Goal: Transaction & Acquisition: Purchase product/service

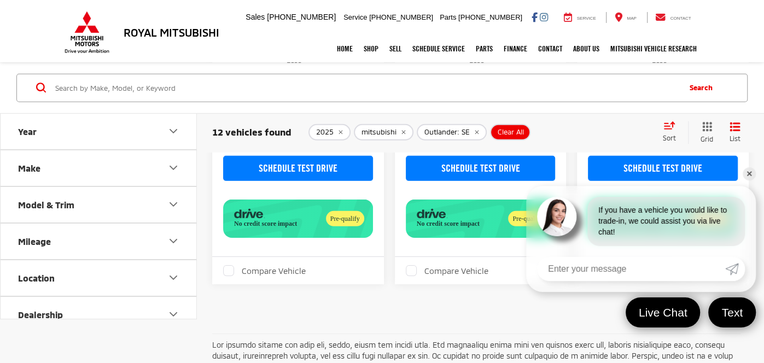
click at [476, 132] on button "Outlander: SE" at bounding box center [452, 132] width 70 height 16
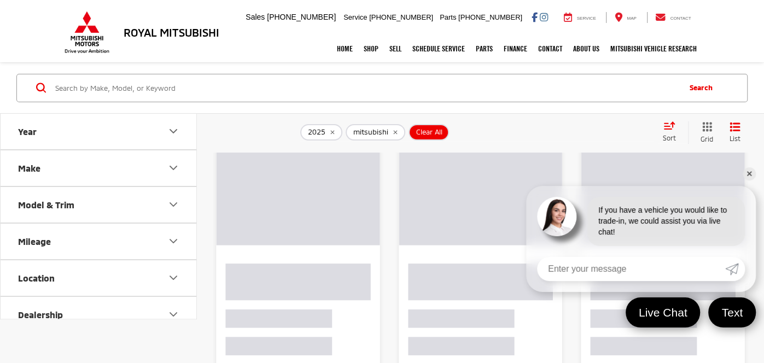
scroll to position [39, 0]
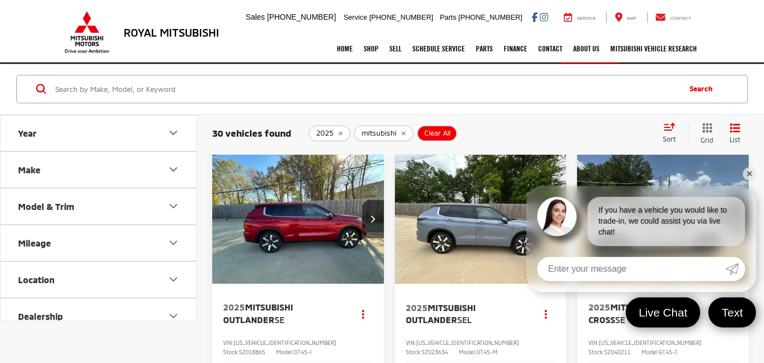
click at [752, 171] on link "✕" at bounding box center [749, 173] width 13 height 13
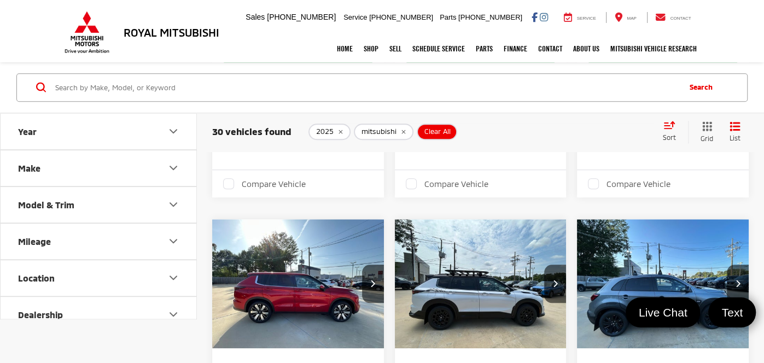
scroll to position [629, 0]
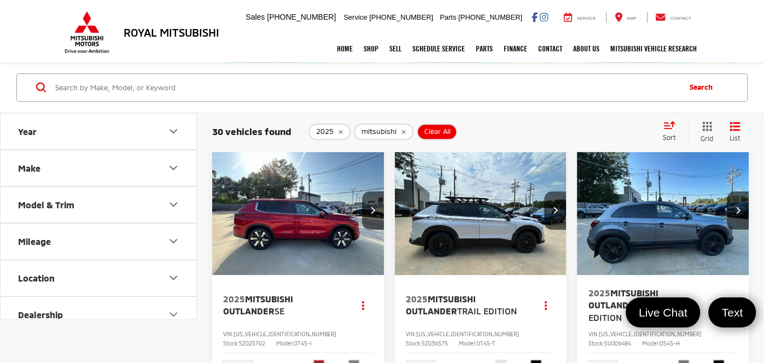
click at [160, 202] on button "Model & Trim" at bounding box center [99, 204] width 197 height 36
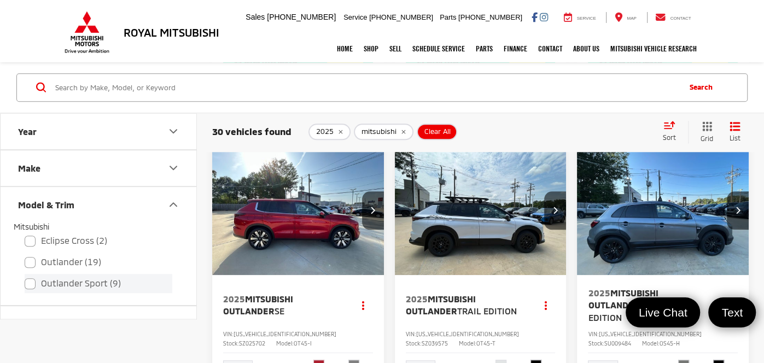
click at [75, 285] on label "Outlander Sport (9)" at bounding box center [99, 283] width 148 height 19
click at [25, 277] on input "Outlander Sport (9)" at bounding box center [25, 276] width 1 height 1
checkbox input "true"
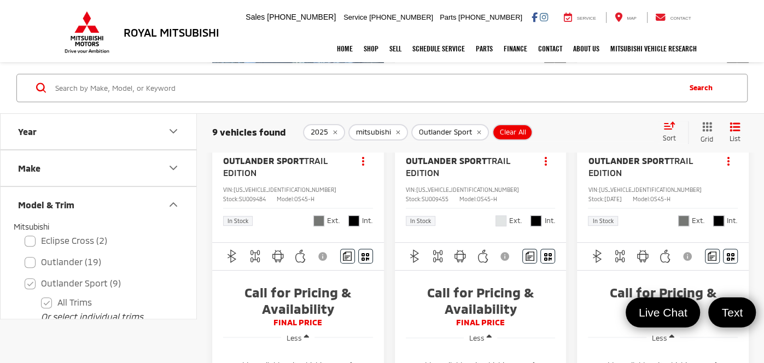
scroll to position [118, 0]
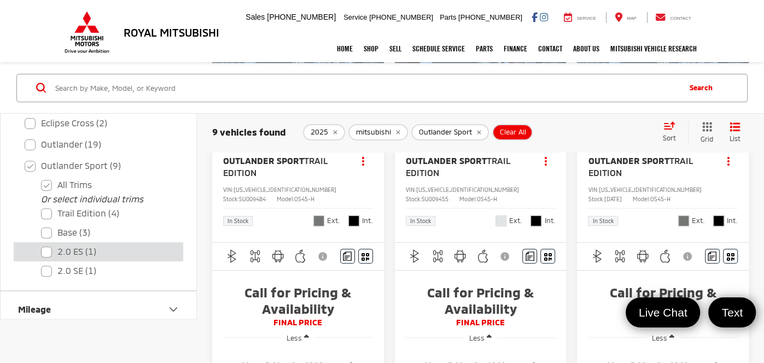
click at [50, 251] on label "2.0 ES (1)" at bounding box center [106, 251] width 131 height 19
click at [42, 245] on ES "2.0 ES (1)" at bounding box center [41, 244] width 1 height 1
checkbox ES "true"
checkbox input "false"
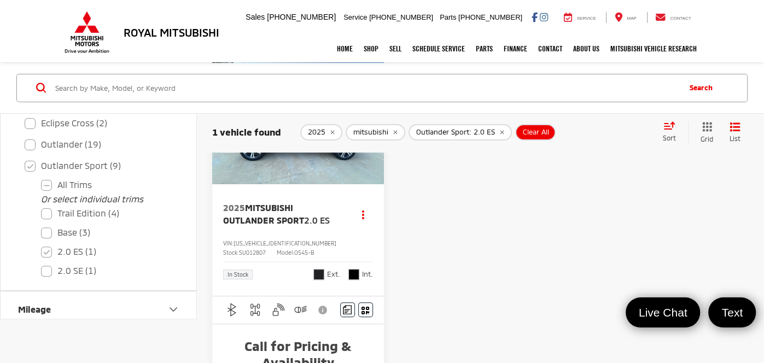
scroll to position [157, 0]
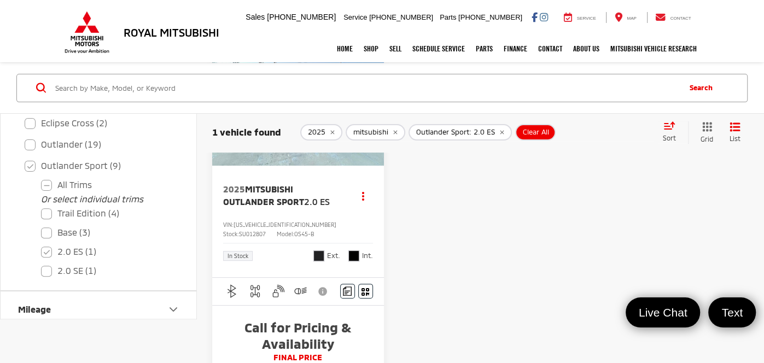
click at [287, 198] on span "Mitsubishi Outlander Sport" at bounding box center [263, 195] width 81 height 22
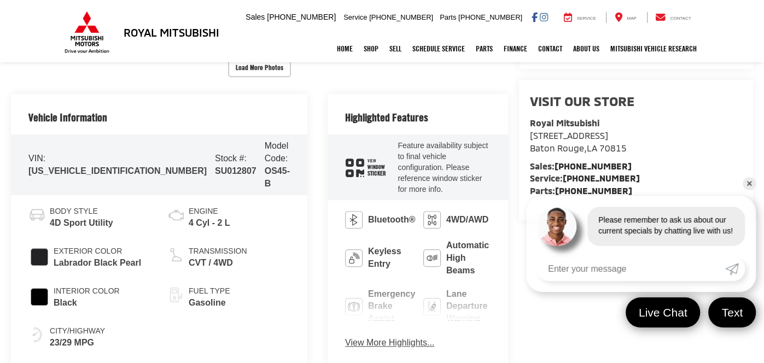
scroll to position [432, 0]
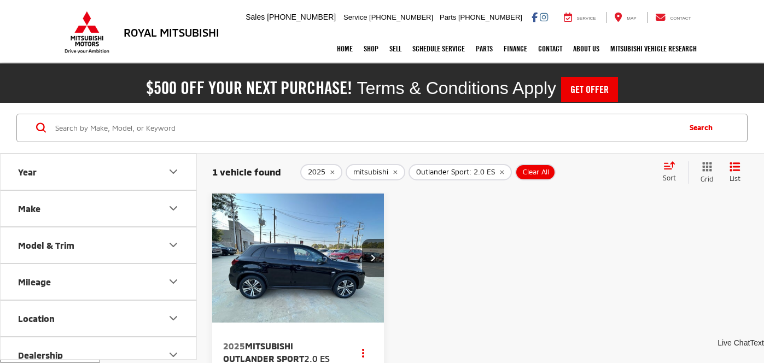
click at [498, 169] on icon "remove Outlander%20Sport: 2.0%20ES" at bounding box center [501, 172] width 7 height 7
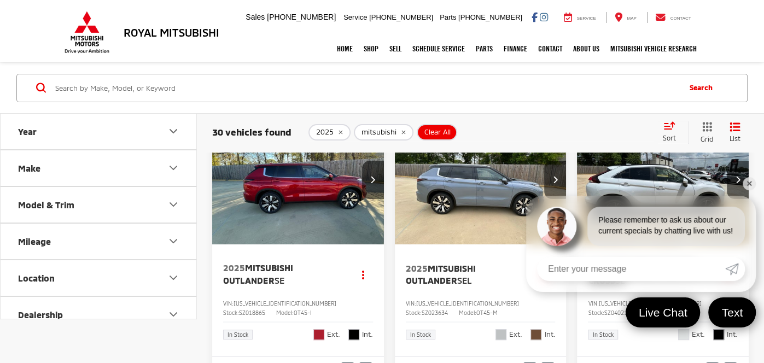
scroll to position [118, 0]
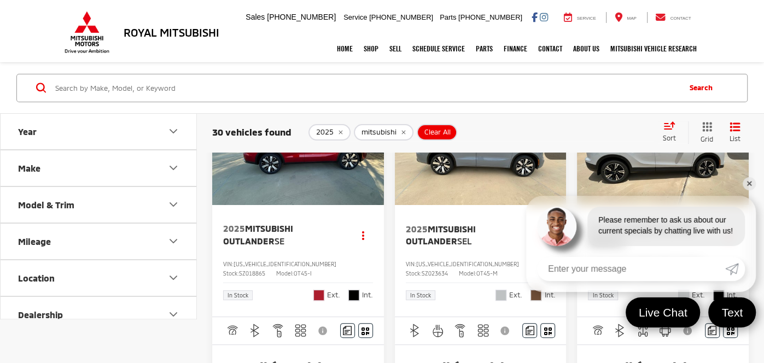
click at [751, 181] on link "✕" at bounding box center [749, 183] width 13 height 13
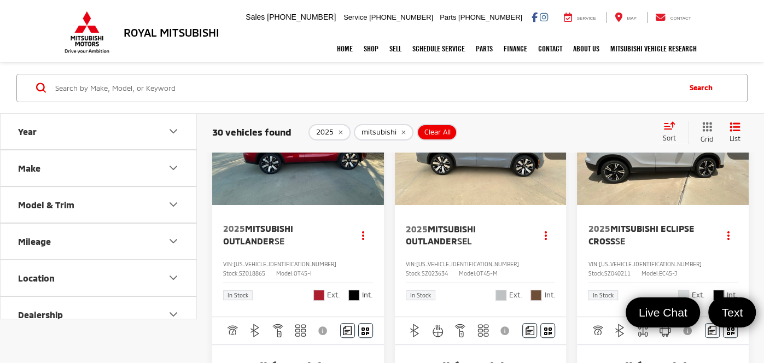
click at [108, 212] on button "Model & Trim" at bounding box center [99, 204] width 197 height 36
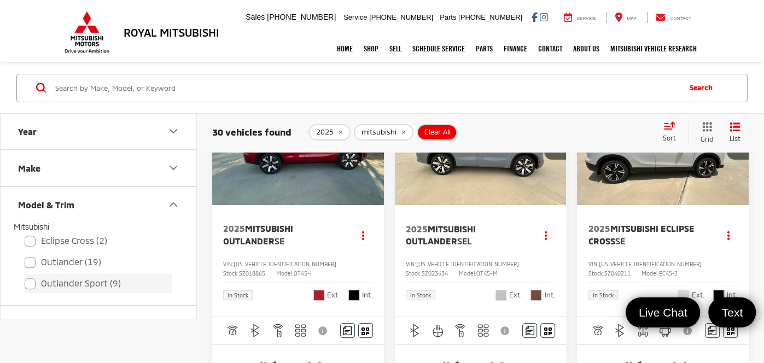
click at [60, 280] on label "Outlander Sport (9)" at bounding box center [99, 283] width 148 height 19
click at [25, 277] on input "Outlander Sport (9)" at bounding box center [25, 276] width 1 height 1
checkbox input "true"
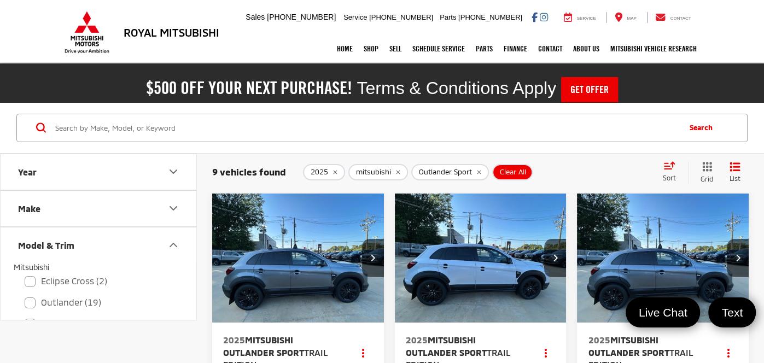
click at [601, 283] on img "2025 Mitsubishi Outlander Sport Trail Edition 0" at bounding box center [662, 259] width 173 height 130
click at [598, 291] on img "2025 Mitsubishi Outlander Sport Trail Edition 0" at bounding box center [662, 259] width 173 height 130
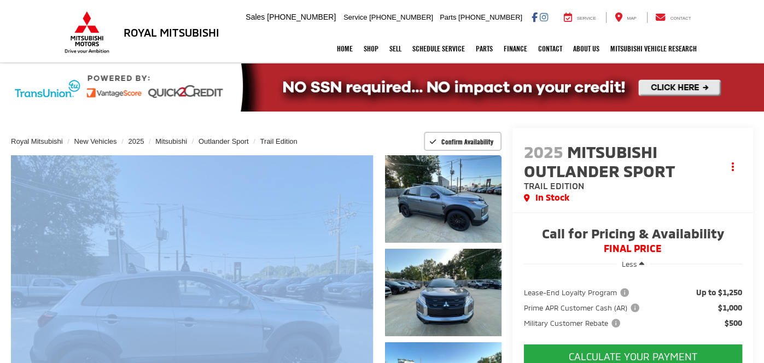
click at [318, 137] on div "Royal Mitsubishi New Vehicles 2025 Mitsubishi Outlander Sport Trail Edition Con…" at bounding box center [256, 141] width 490 height 27
click at [661, 192] on div "In Stock" at bounding box center [623, 197] width 199 height 13
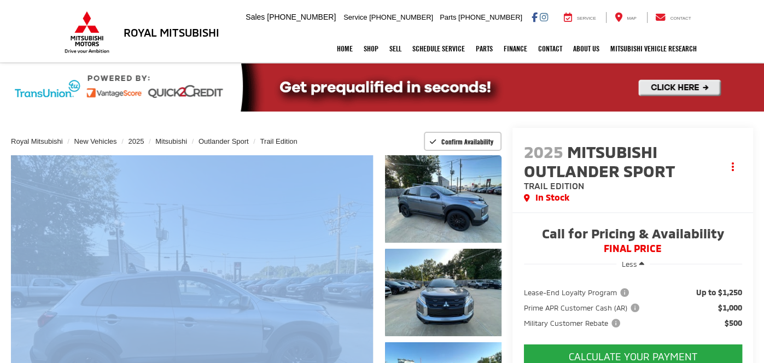
click at [661, 192] on div "In Stock" at bounding box center [623, 197] width 199 height 13
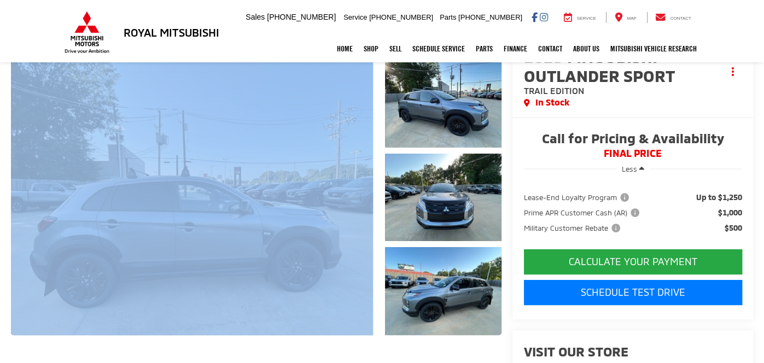
scroll to position [196, 0]
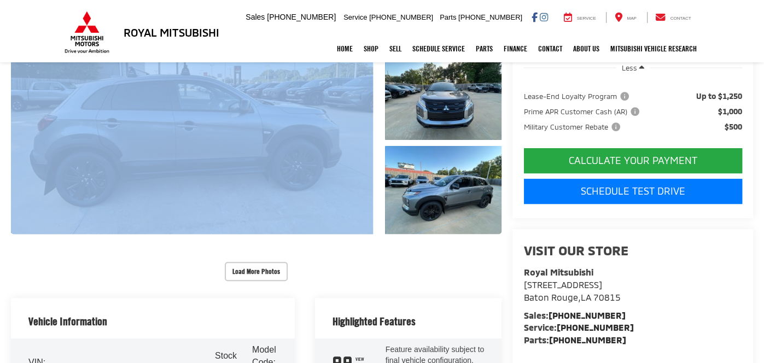
click at [694, 255] on h2 "Visit our Store" at bounding box center [633, 250] width 218 height 14
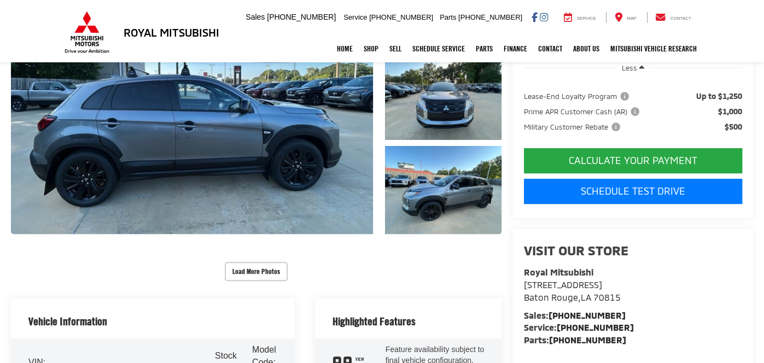
click at [694, 255] on h2 "Visit our Store" at bounding box center [633, 250] width 218 height 14
click at [684, 258] on div "Visit our Store Royal Mitsubishi [STREET_ADDRESS] [GEOGRAPHIC_DATA] , LA 70815 …" at bounding box center [633, 294] width 218 height 103
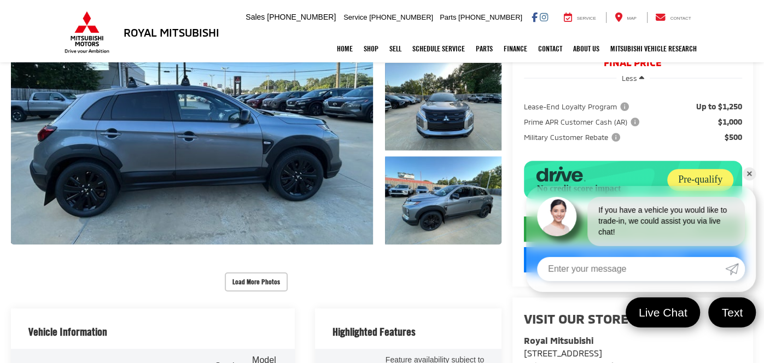
scroll to position [235, 0]
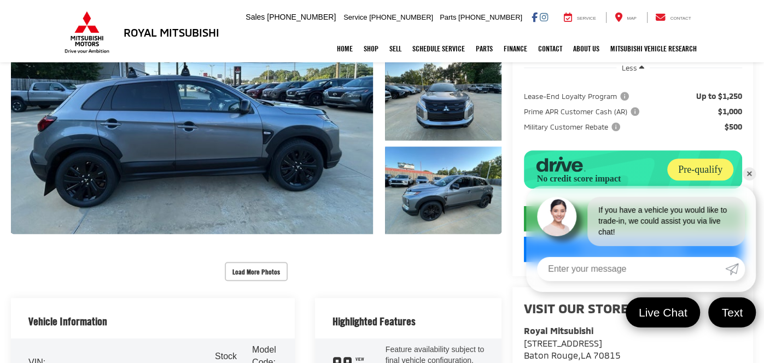
click at [753, 169] on link "✕" at bounding box center [749, 173] width 13 height 13
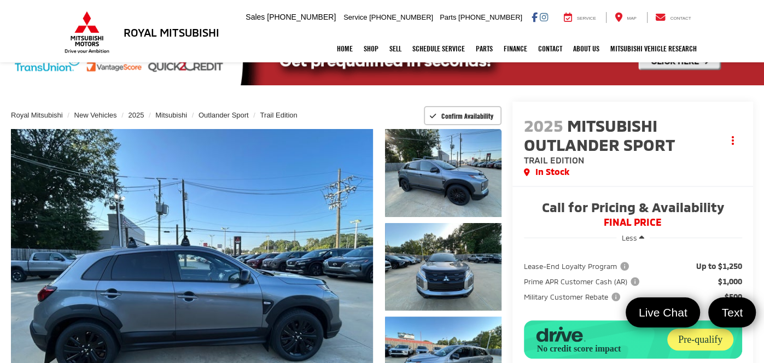
scroll to position [0, 0]
